Goal: Information Seeking & Learning: Learn about a topic

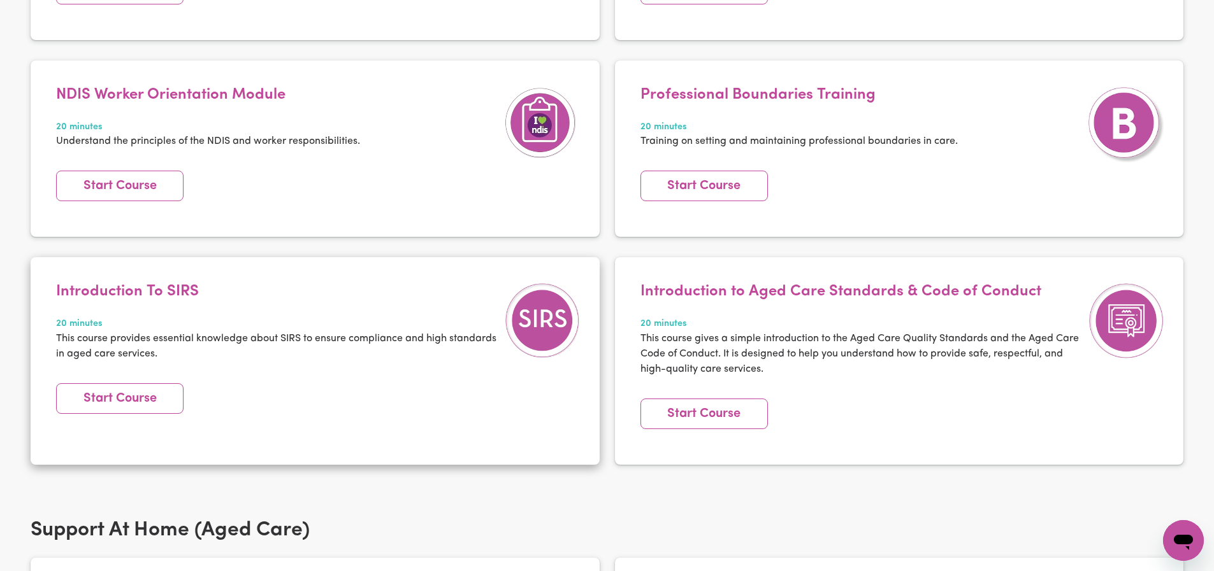
scroll to position [456, 0]
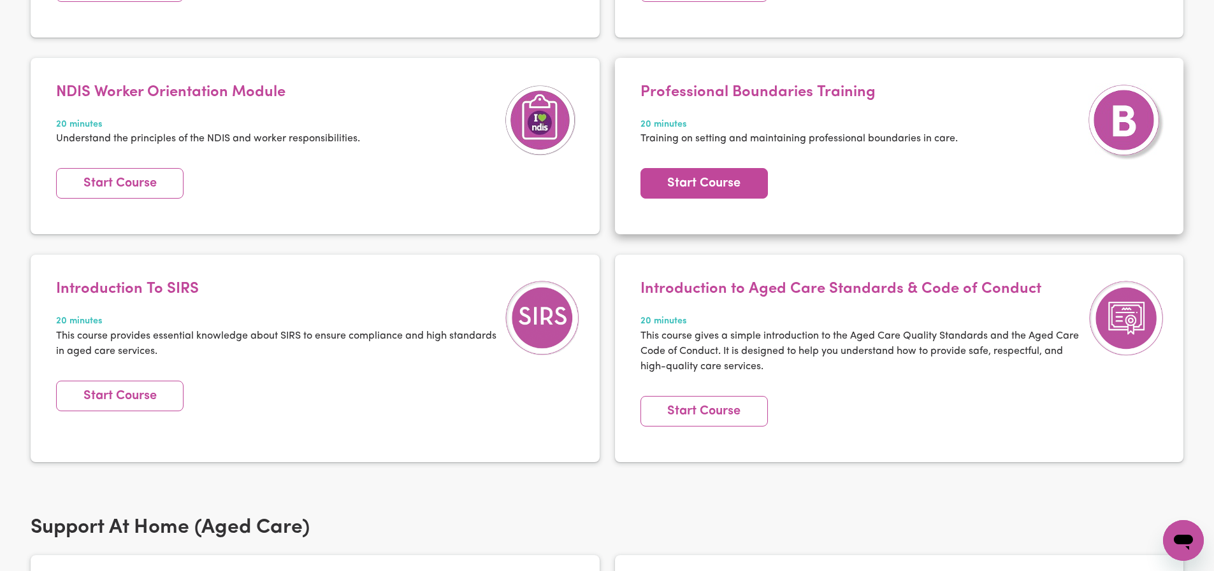
click at [712, 181] on link "Start Course" at bounding box center [703, 183] width 127 height 31
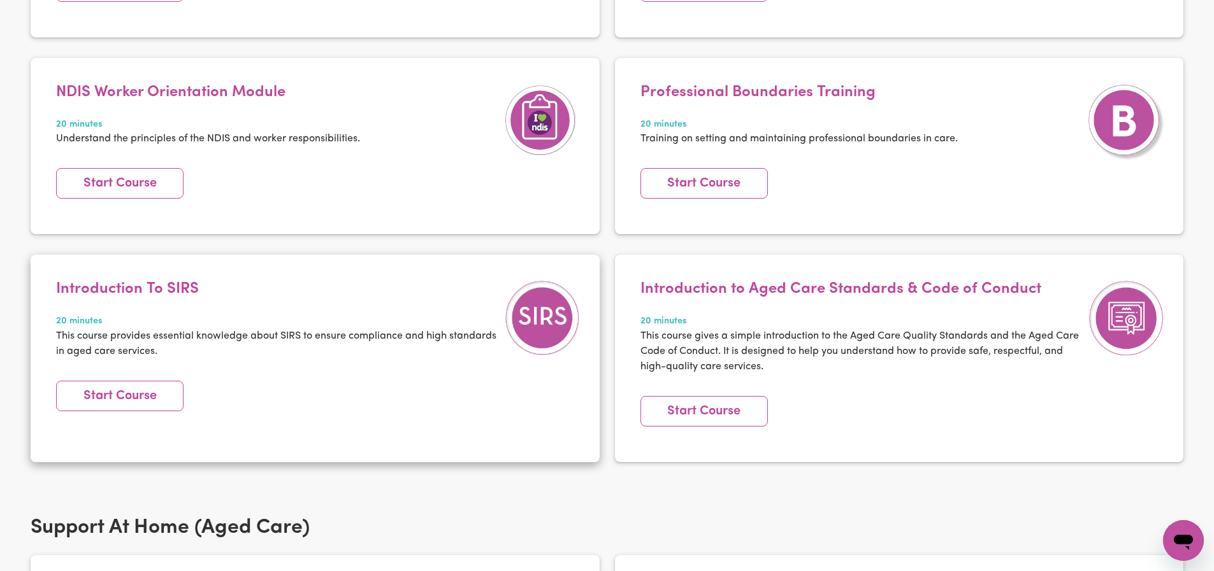
click at [175, 289] on h4 "Introduction To SIRS" at bounding box center [277, 289] width 442 height 18
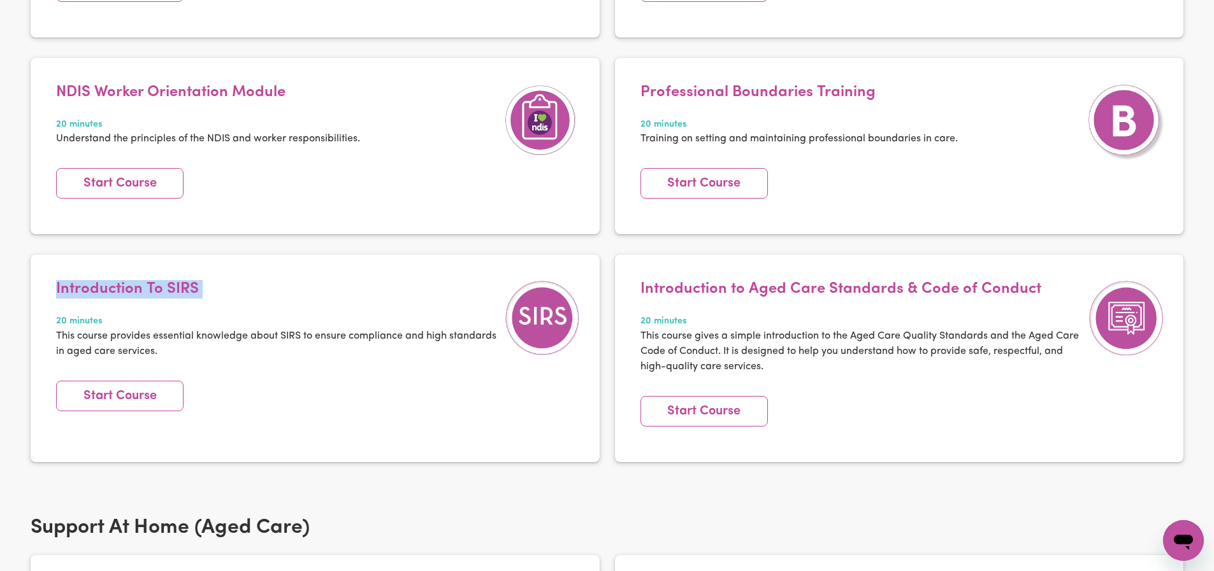
copy h4 "Introduction To SIRS"
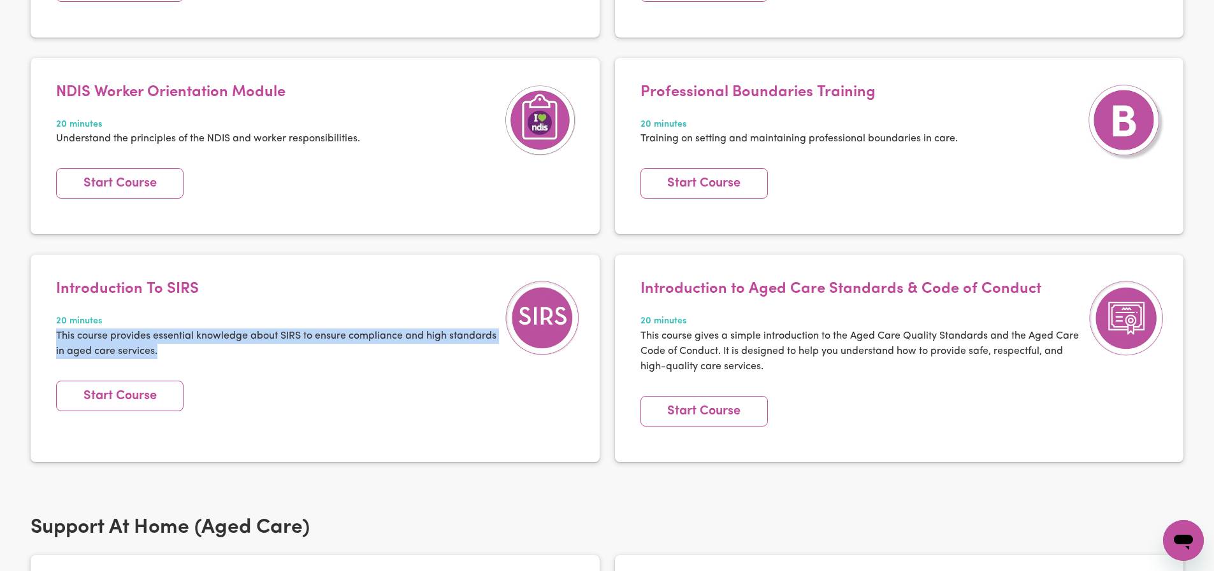
drag, startPoint x: 162, startPoint y: 350, endPoint x: 28, endPoint y: 342, distance: 134.7
click at [28, 342] on div "Introduction To SIRS 20 minutes This course provides essential knowledge about …" at bounding box center [315, 368] width 584 height 227
copy p "This course provides essential knowledge about SIRS to ensure compliance and hi…"
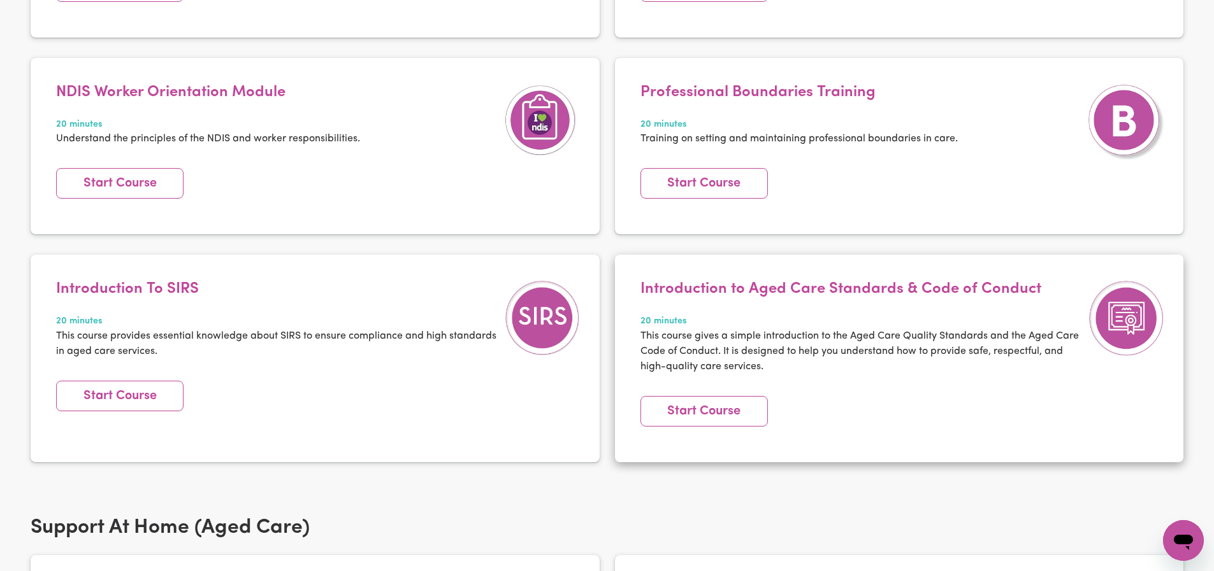
click at [749, 368] on p "This course gives a simple introduction to the Aged Care Quality Standards and …" at bounding box center [861, 352] width 442 height 46
drag, startPoint x: 789, startPoint y: 371, endPoint x: 785, endPoint y: 365, distance: 7.4
click at [788, 371] on p "This course gives a simple introduction to the Aged Care Quality Standards and …" at bounding box center [861, 352] width 442 height 46
click at [745, 286] on h4 "Introduction to Aged Care Standards & Code of Conduct" at bounding box center [861, 289] width 442 height 18
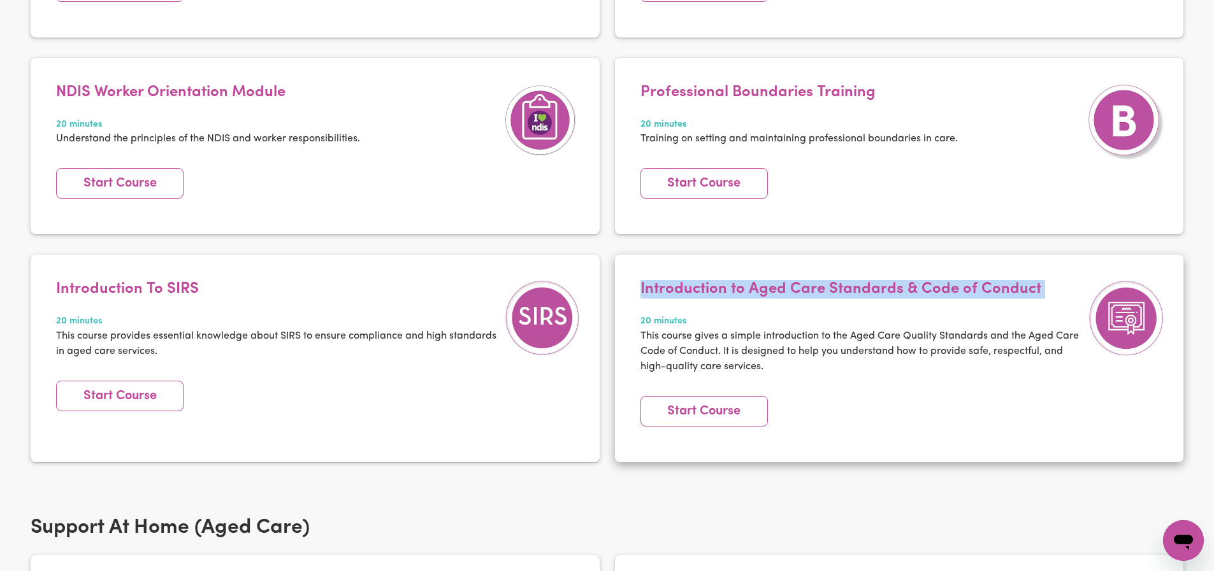
click at [745, 286] on h4 "Introduction to Aged Care Standards & Code of Conduct" at bounding box center [861, 289] width 442 height 18
copy h4 "Introduction to Aged Care Standards & Code of Conduct"
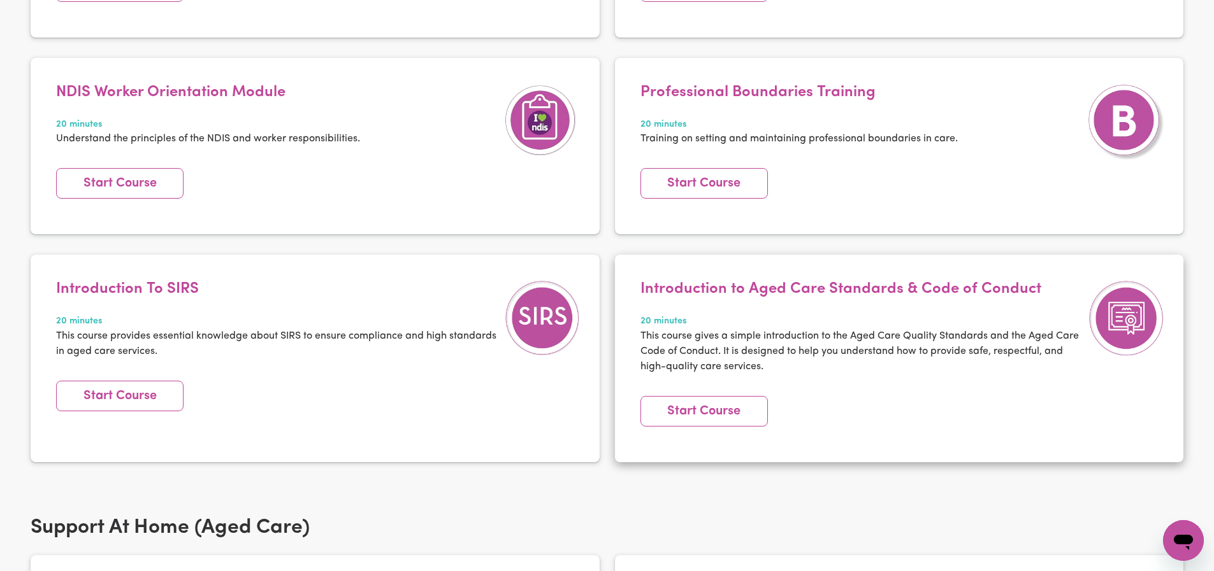
click at [740, 355] on p "This course gives a simple introduction to the Aged Care Quality Standards and …" at bounding box center [861, 352] width 442 height 46
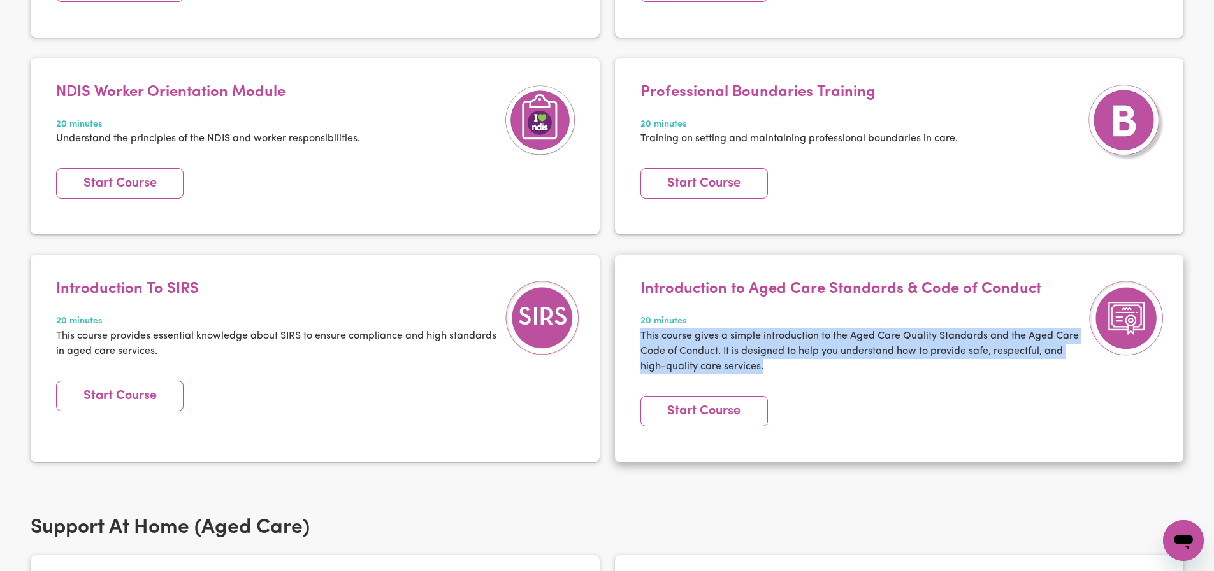
drag, startPoint x: 766, startPoint y: 361, endPoint x: 633, endPoint y: 338, distance: 134.6
click at [634, 338] on div "Introduction to Aged Care Standards & Code of Conduct 20 minutes This course gi…" at bounding box center [861, 334] width 454 height 109
copy p "This course gives a simple introduction to the Aged Care Quality Standards and …"
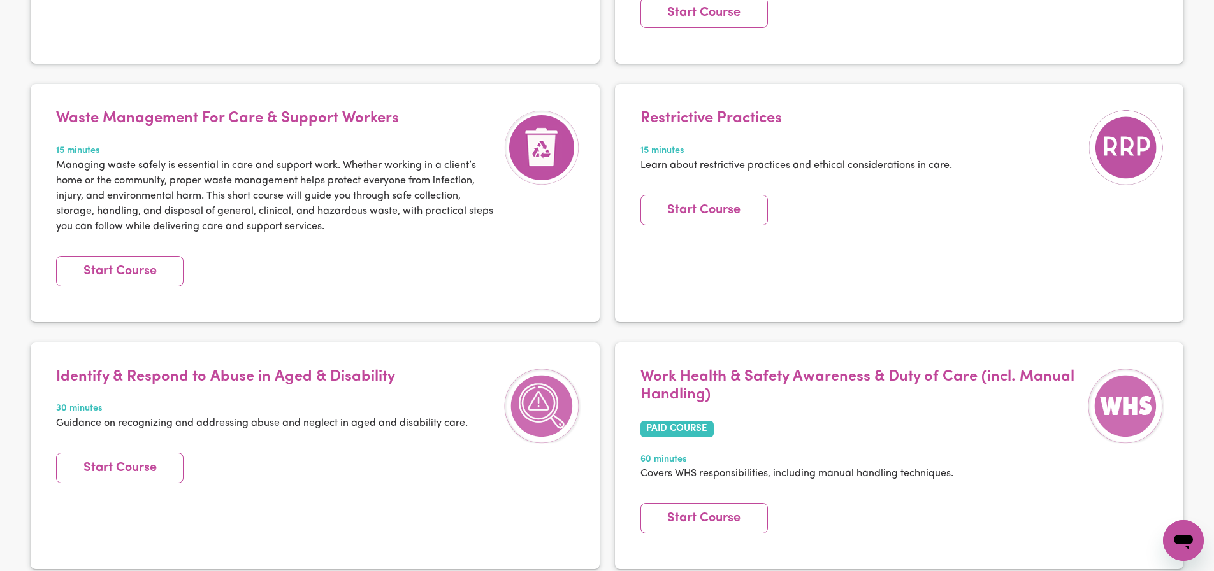
scroll to position [1884, 0]
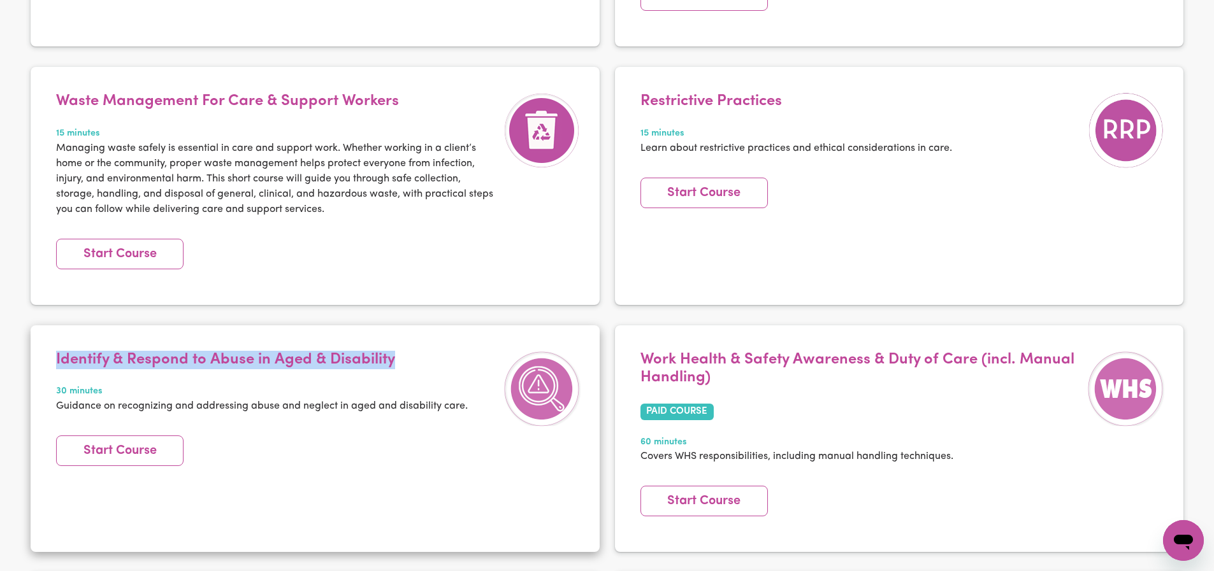
drag, startPoint x: 411, startPoint y: 344, endPoint x: 46, endPoint y: 334, distance: 365.2
click at [46, 334] on article "Identify & Respond to Abuse in Aged & Disability 30 minutes Guidance on recogni…" at bounding box center [315, 439] width 569 height 227
copy h4 "Identify & Respond to Abuse in Aged & Disability"
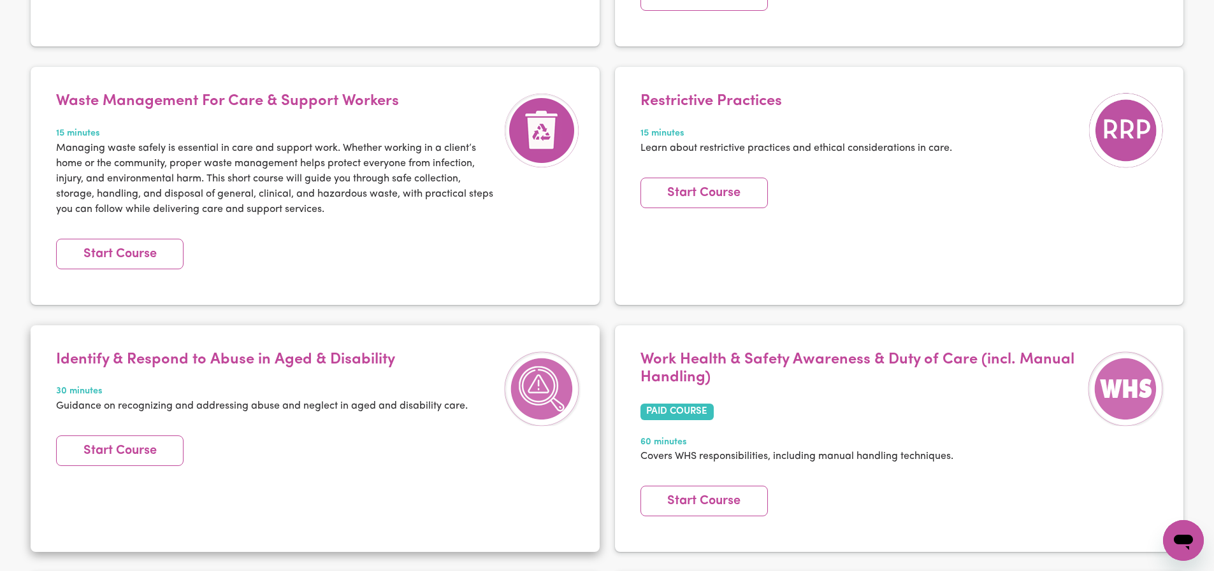
click at [292, 399] on p "Guidance on recognizing and addressing abuse and neglect in aged and disability…" at bounding box center [262, 406] width 412 height 15
click at [163, 436] on link "Start Course" at bounding box center [119, 451] width 127 height 31
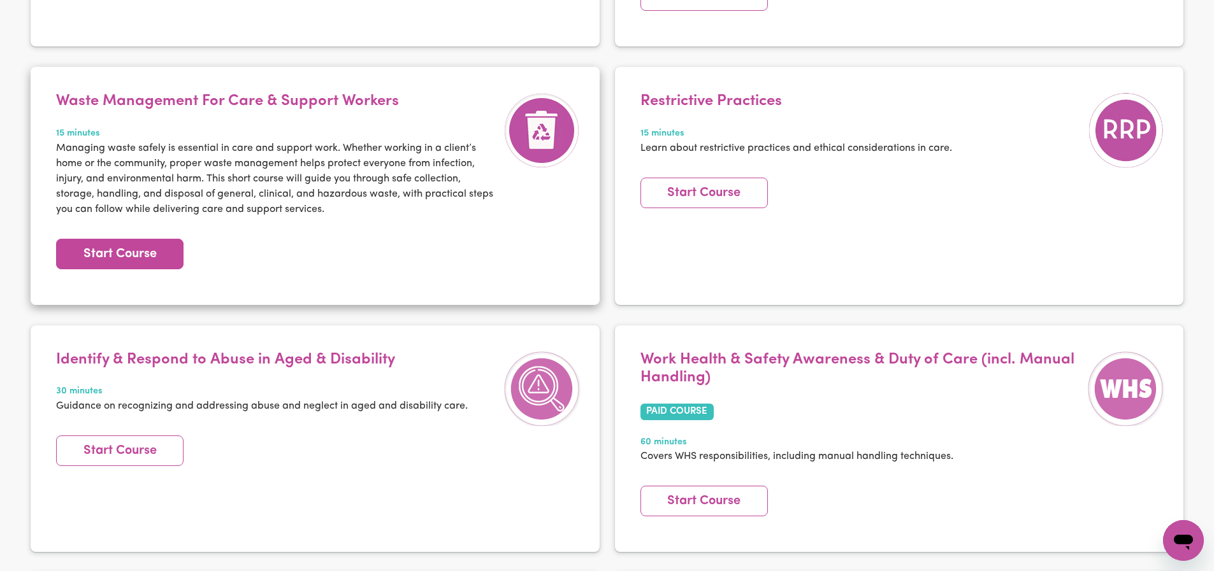
click at [166, 243] on link "Start Course" at bounding box center [119, 254] width 127 height 31
